Goal: Check status: Check status

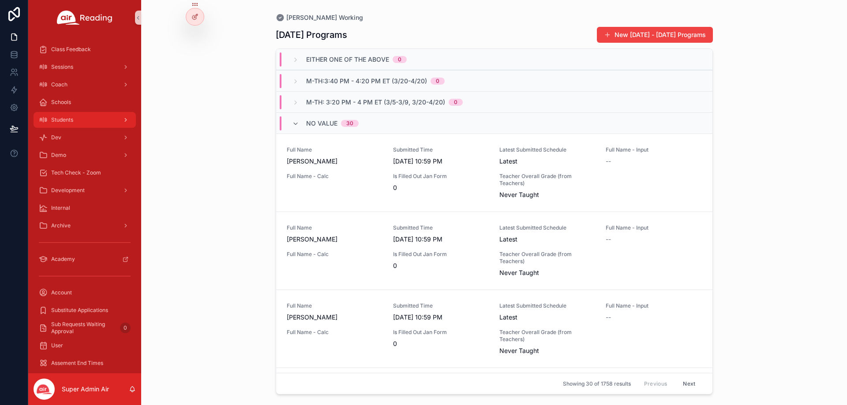
click at [79, 121] on div "Students" at bounding box center [85, 120] width 92 height 14
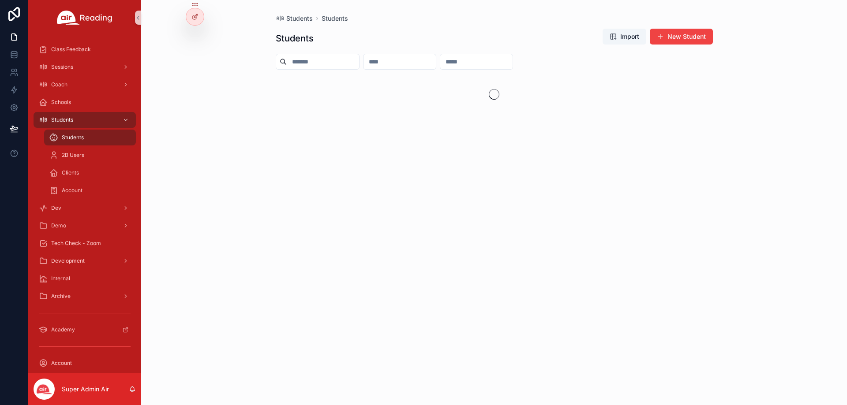
click at [330, 58] on input "scrollable content" at bounding box center [323, 62] width 72 height 12
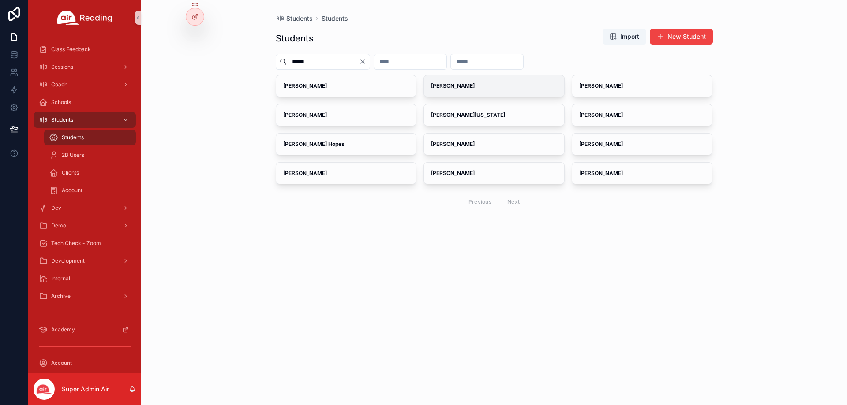
type input "*****"
click at [488, 86] on span "[PERSON_NAME]" at bounding box center [494, 86] width 126 height 7
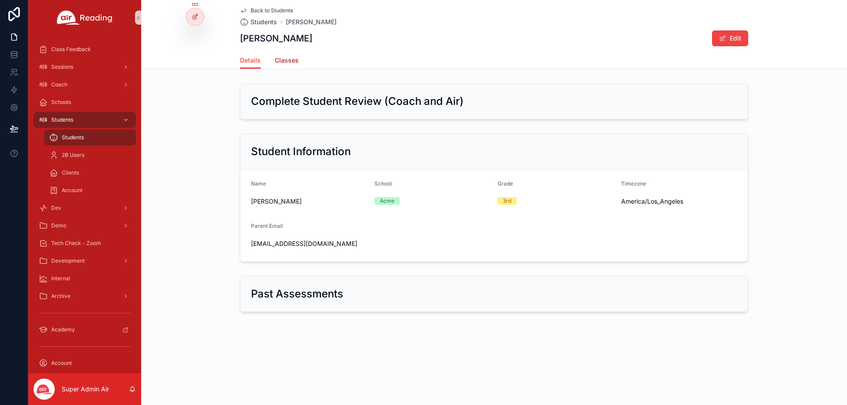
click at [288, 61] on span "Classes" at bounding box center [287, 60] width 24 height 9
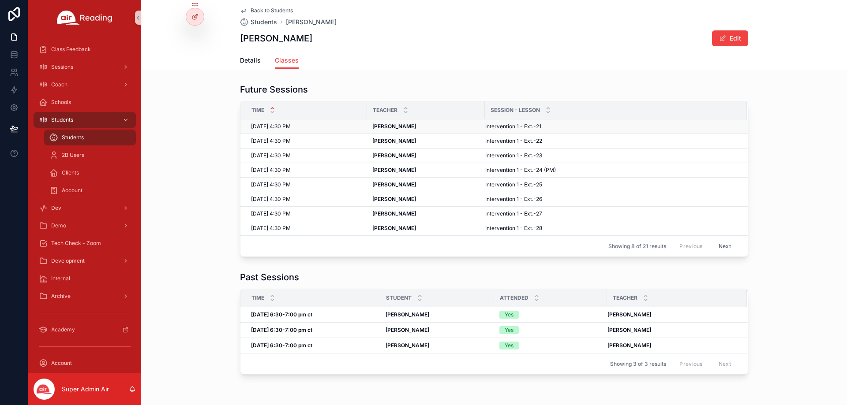
click at [379, 125] on strong "[PERSON_NAME]" at bounding box center [394, 126] width 44 height 7
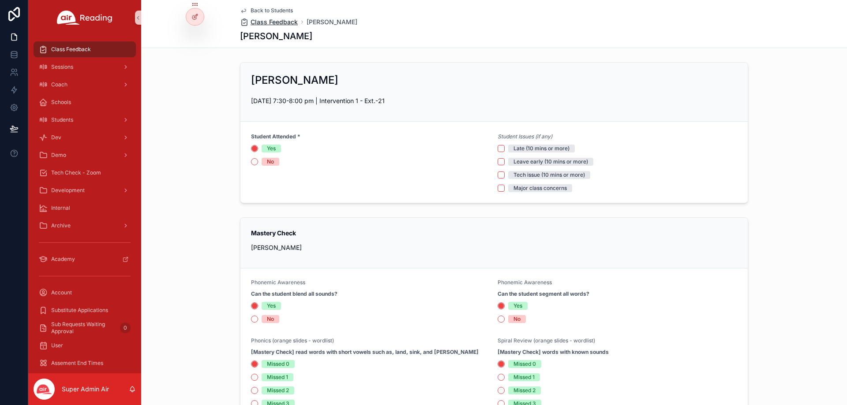
click at [285, 24] on span "Class Feedback" at bounding box center [274, 22] width 47 height 9
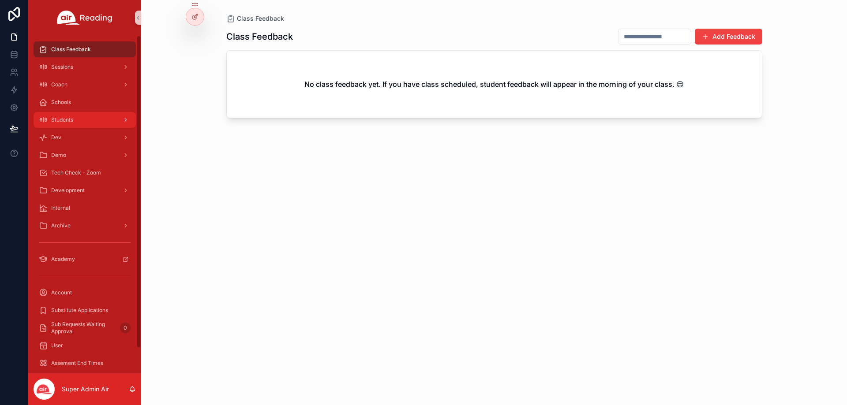
click at [70, 125] on div "Students" at bounding box center [85, 120] width 92 height 14
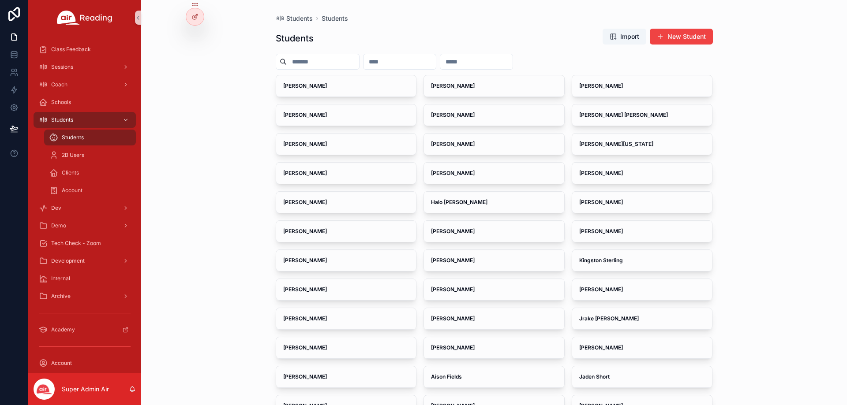
click at [304, 61] on input "scrollable content" at bounding box center [323, 62] width 72 height 12
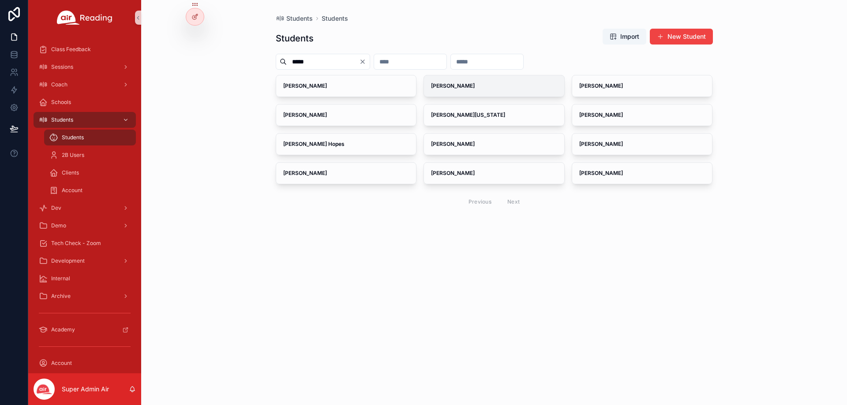
type input "*****"
click at [462, 91] on div "[PERSON_NAME]" at bounding box center [494, 85] width 140 height 21
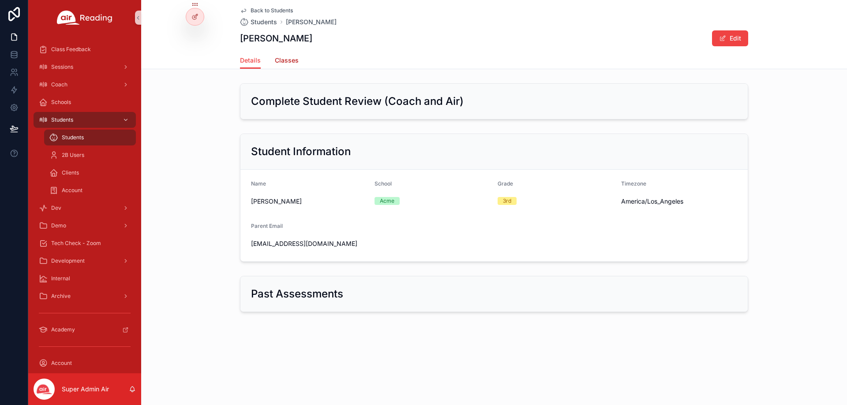
click at [283, 64] on span "Classes" at bounding box center [287, 60] width 24 height 9
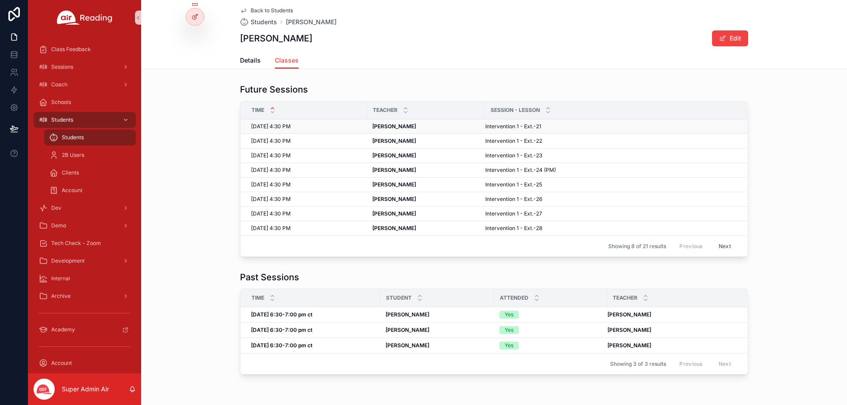
click at [324, 125] on div "[DATE] 4:30 PM [DATE] 4:30 PM" at bounding box center [306, 126] width 111 height 7
